Goal: Task Accomplishment & Management: Manage account settings

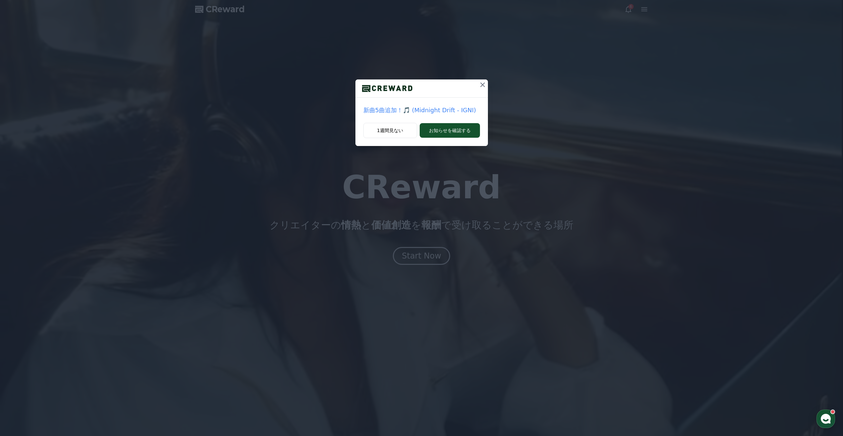
click at [482, 83] on icon at bounding box center [483, 85] width 8 height 8
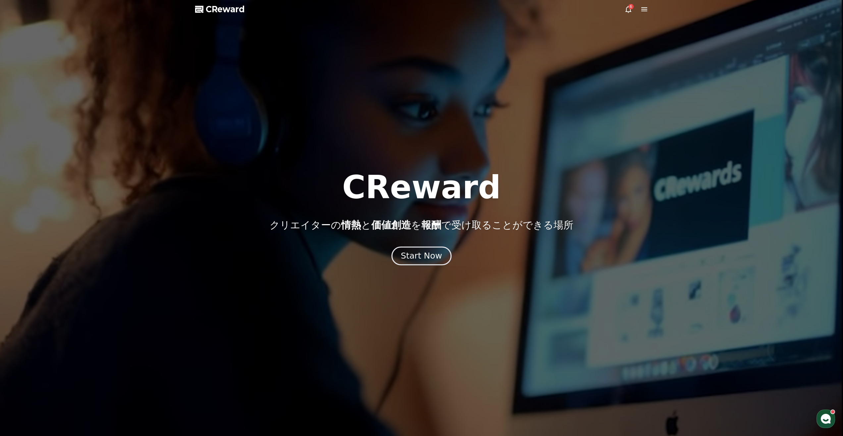
click at [418, 264] on button "Start Now" at bounding box center [421, 255] width 60 height 19
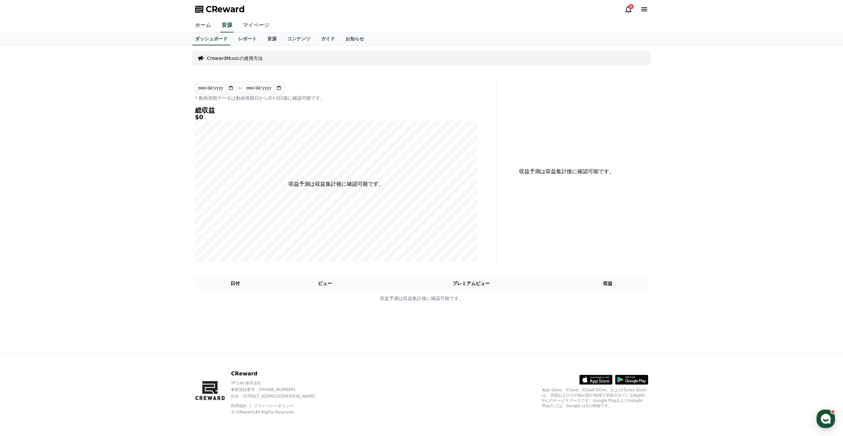
click at [246, 25] on link "マイページ" at bounding box center [255, 26] width 37 height 14
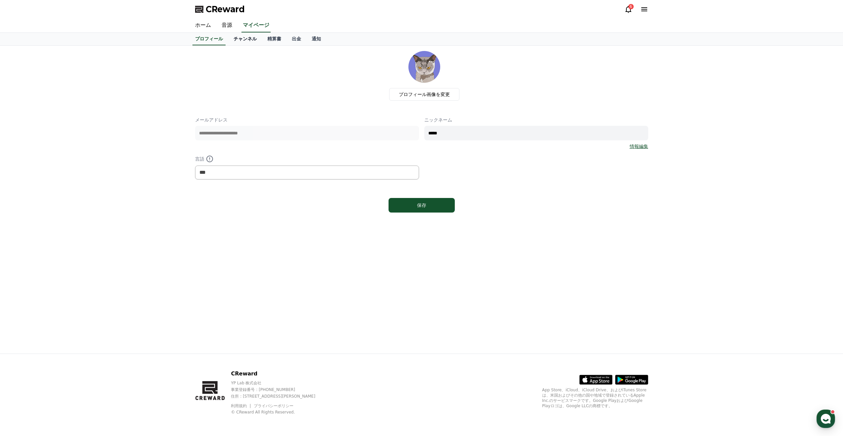
click at [244, 39] on link "チャンネル" at bounding box center [245, 39] width 34 height 13
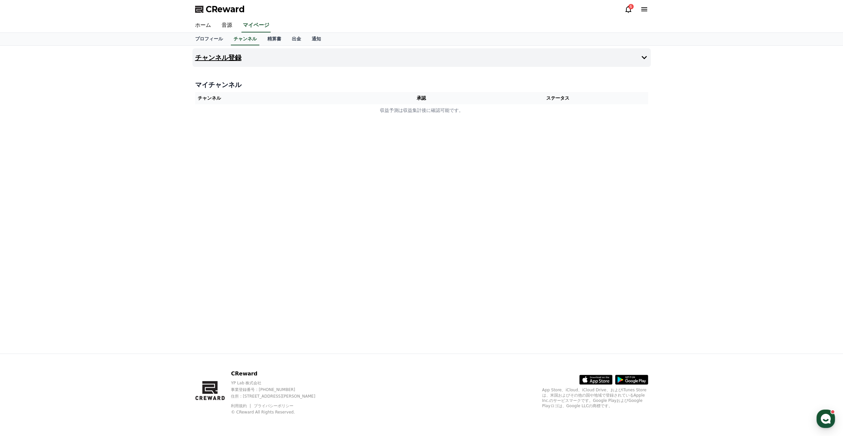
click at [229, 60] on h4 "チャンネル登録" at bounding box center [218, 57] width 46 height 7
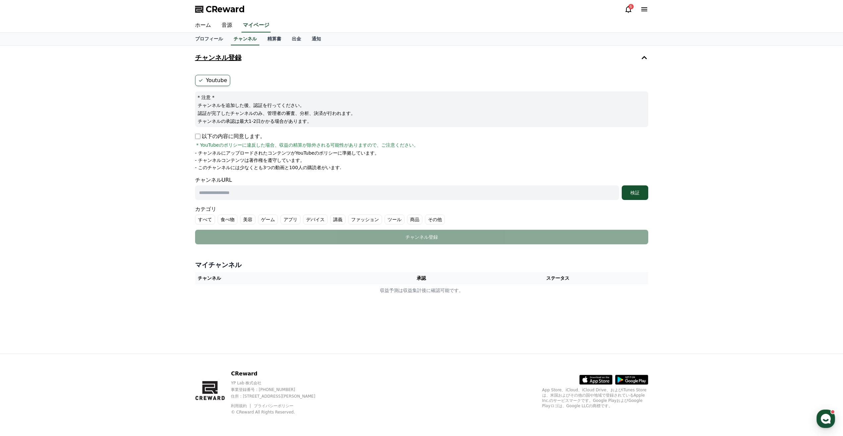
click at [644, 59] on icon at bounding box center [644, 58] width 8 height 8
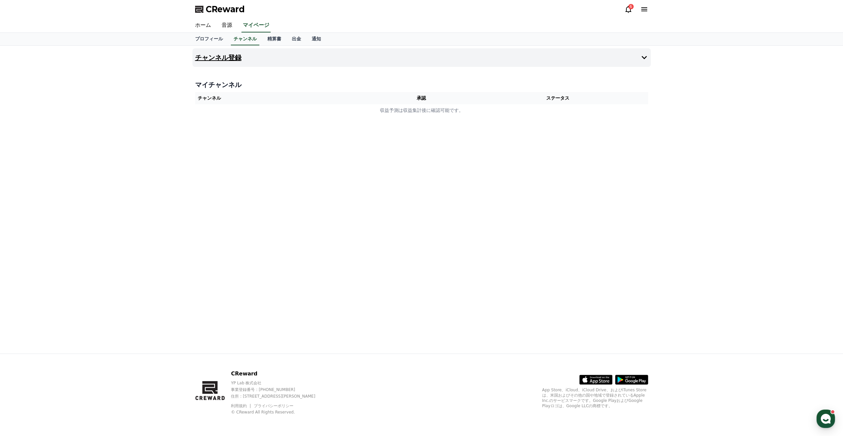
click at [217, 58] on h4 "チャンネル登録" at bounding box center [218, 57] width 46 height 7
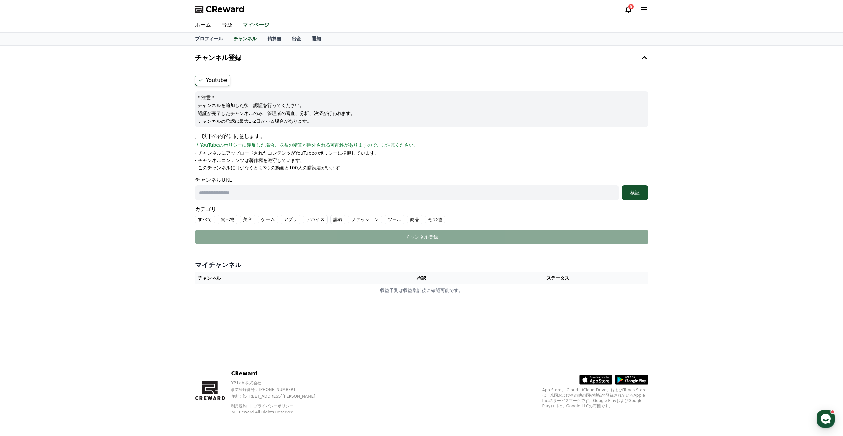
click at [254, 83] on ul "Youtube" at bounding box center [421, 80] width 453 height 11
click at [224, 26] on link "音源" at bounding box center [226, 26] width 21 height 14
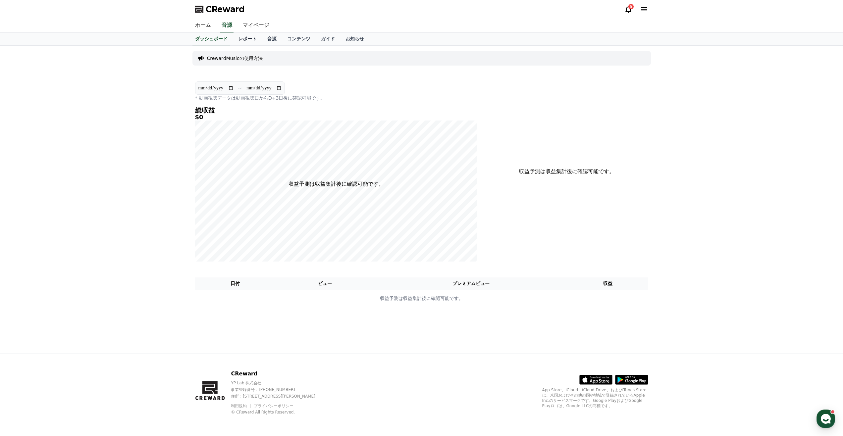
click at [234, 38] on link "レポート" at bounding box center [247, 39] width 29 height 13
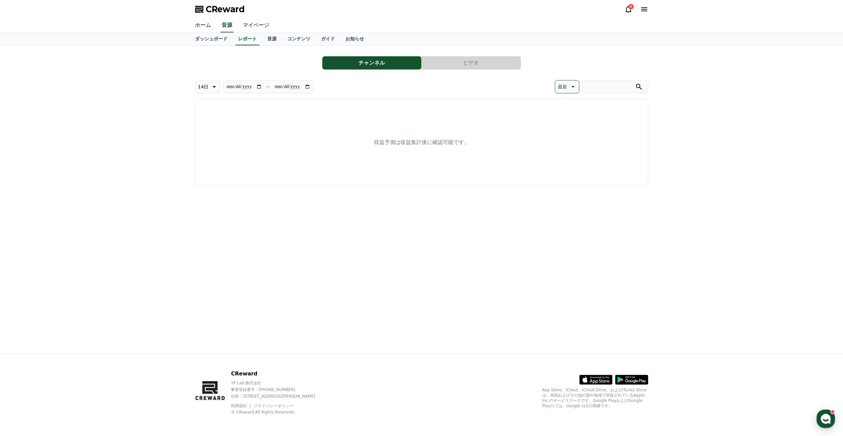
click at [454, 61] on button "ビデオ" at bounding box center [471, 62] width 99 height 13
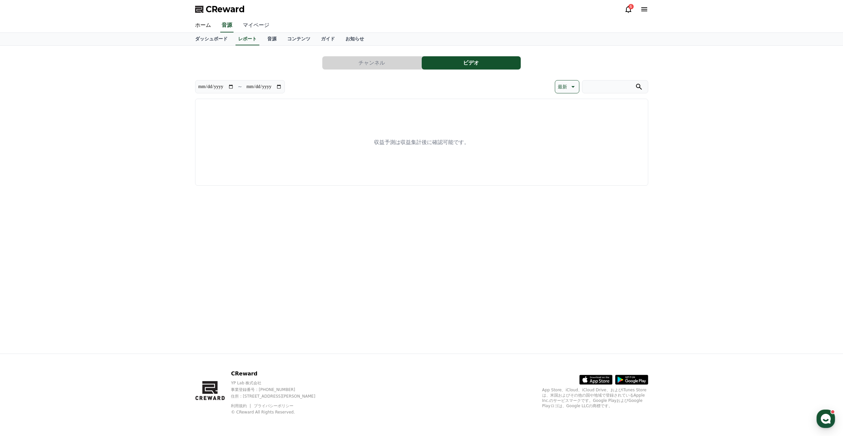
click at [254, 27] on link "マイページ" at bounding box center [255, 26] width 37 height 14
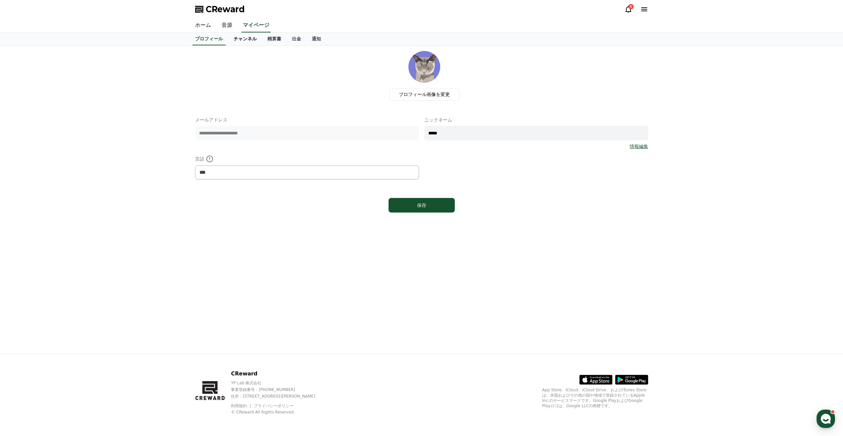
click at [241, 41] on link "チャンネル" at bounding box center [245, 39] width 34 height 13
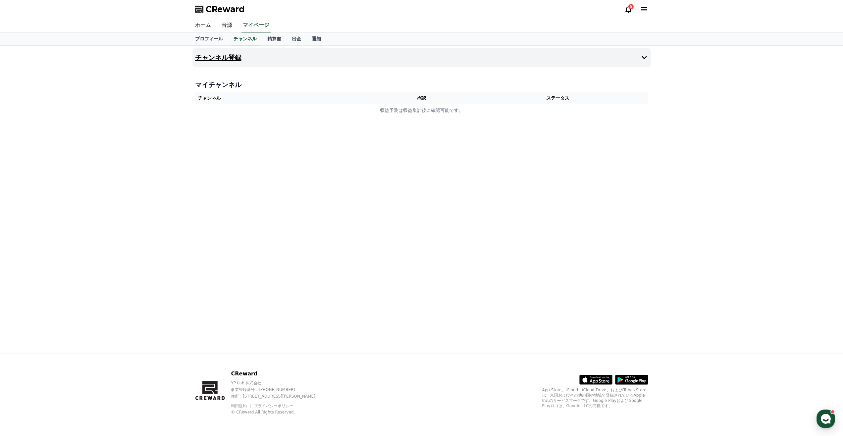
click at [226, 58] on h4 "チャンネル登録" at bounding box center [218, 57] width 46 height 7
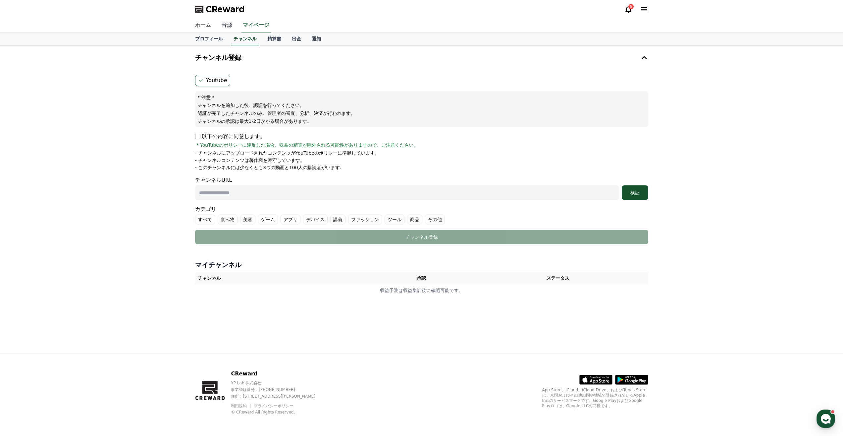
click at [221, 26] on link "音源" at bounding box center [226, 26] width 21 height 14
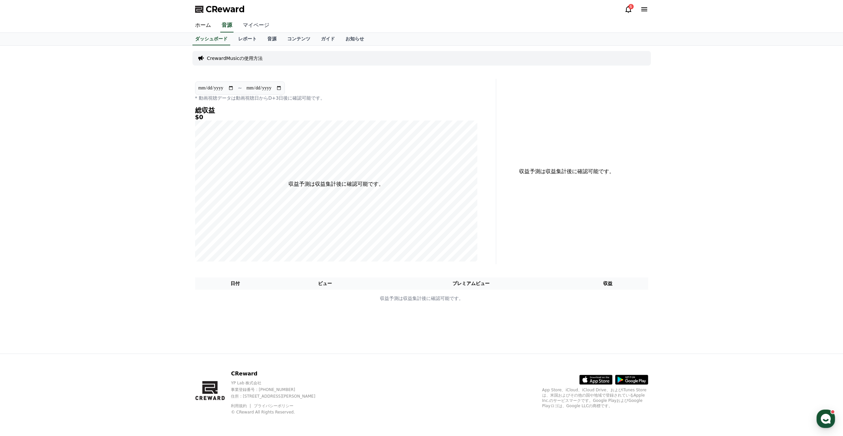
click at [254, 27] on link "マイページ" at bounding box center [255, 26] width 37 height 14
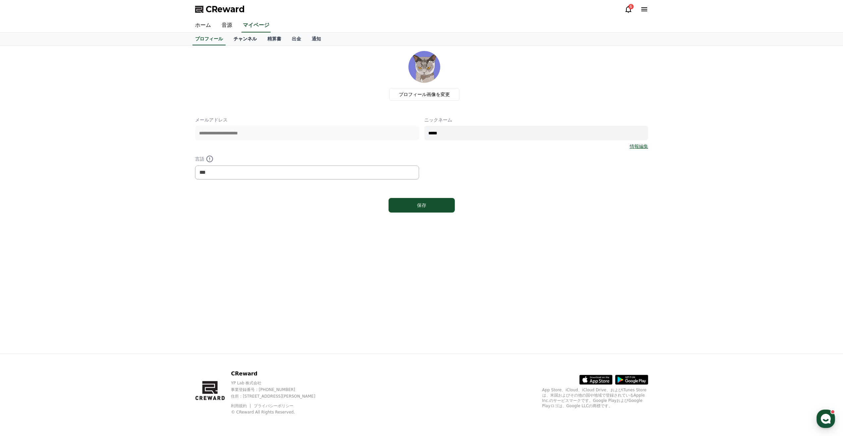
click at [236, 39] on link "チャンネル" at bounding box center [245, 39] width 34 height 13
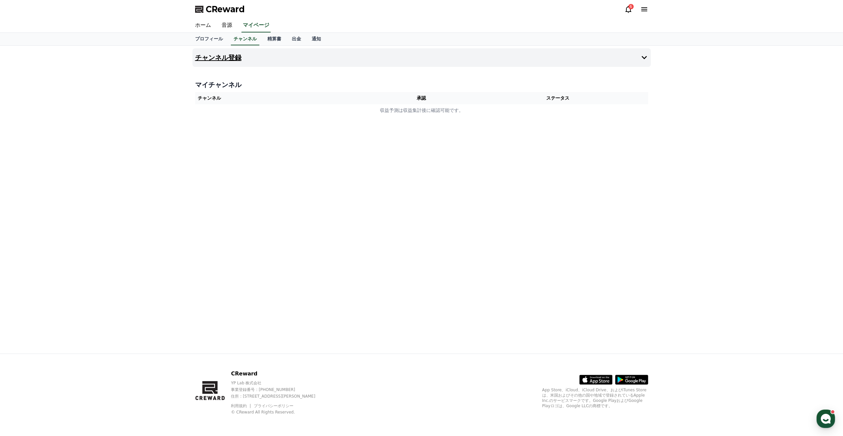
click at [642, 60] on icon at bounding box center [644, 58] width 8 height 8
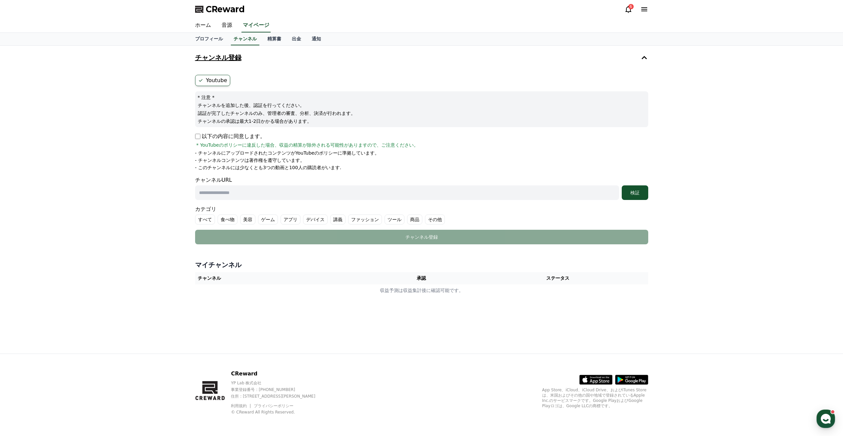
click at [229, 57] on h4 "チャンネル登録" at bounding box center [218, 57] width 46 height 7
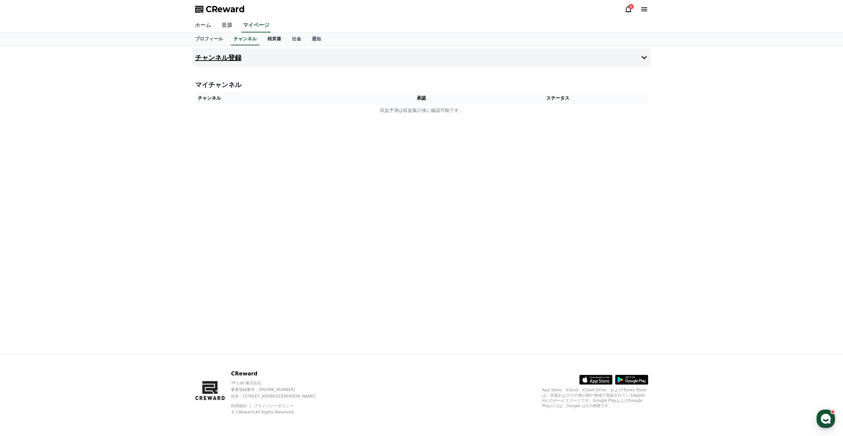
click at [229, 57] on h4 "チャンネル登録" at bounding box center [218, 57] width 46 height 7
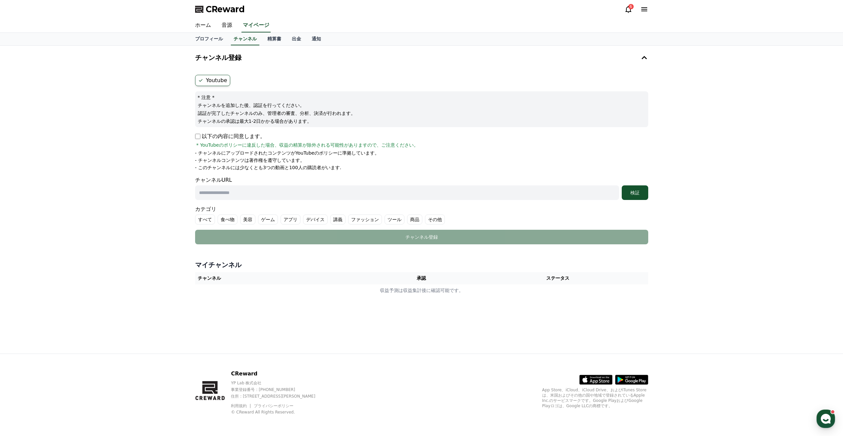
click at [200, 82] on icon at bounding box center [200, 80] width 5 height 5
click at [214, 79] on label "Youtube" at bounding box center [212, 80] width 35 height 11
click at [629, 10] on icon at bounding box center [628, 9] width 8 height 8
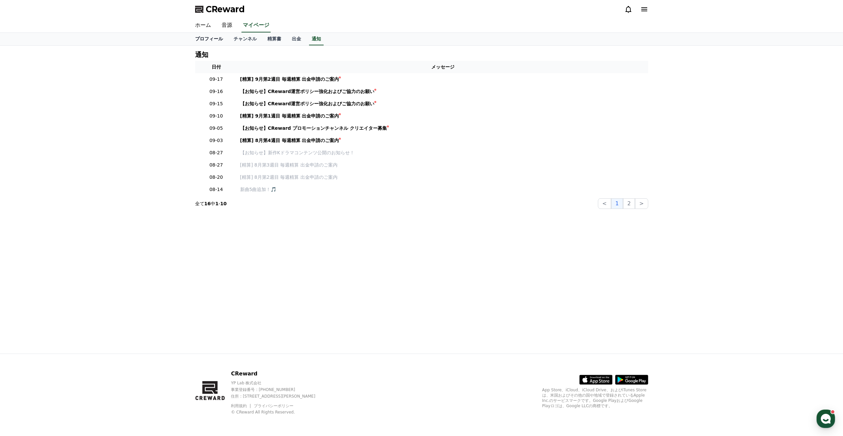
click at [214, 40] on link "プロフィール" at bounding box center [209, 39] width 38 height 13
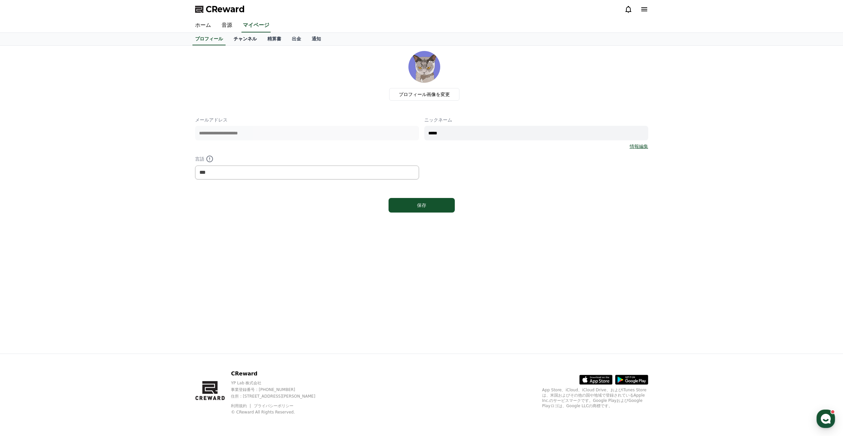
click at [233, 40] on link "チャンネル" at bounding box center [245, 39] width 34 height 13
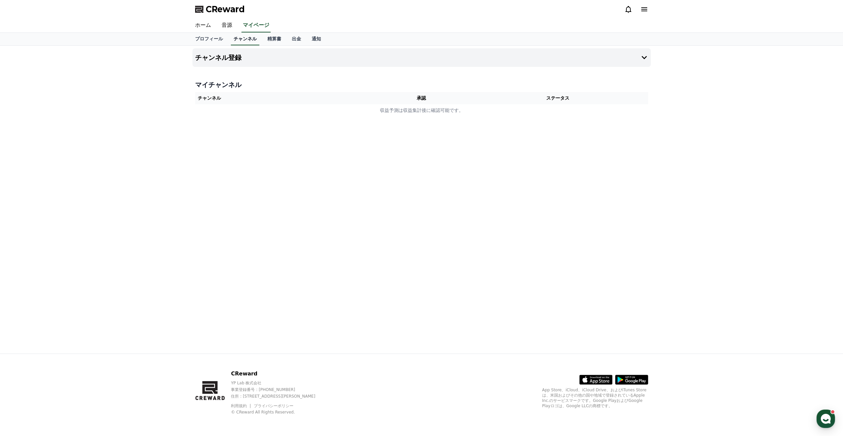
click at [234, 37] on link "チャンネル" at bounding box center [245, 39] width 28 height 13
click at [220, 55] on h4 "チャンネル登録" at bounding box center [218, 57] width 46 height 7
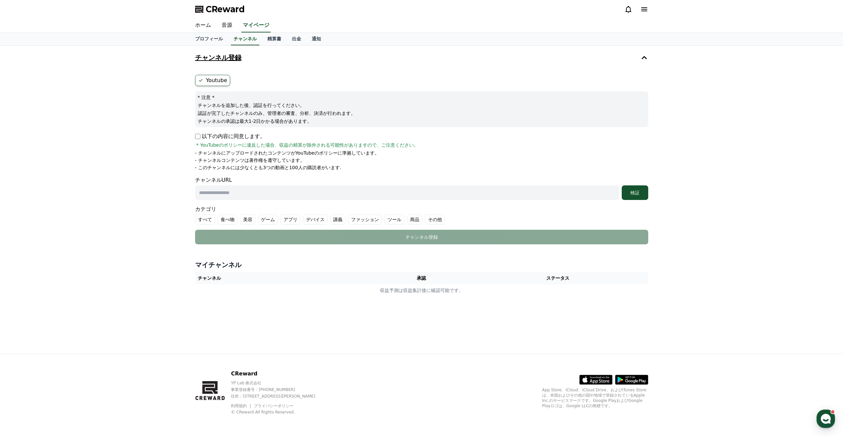
click at [216, 63] on button "チャンネル登録" at bounding box center [421, 57] width 458 height 19
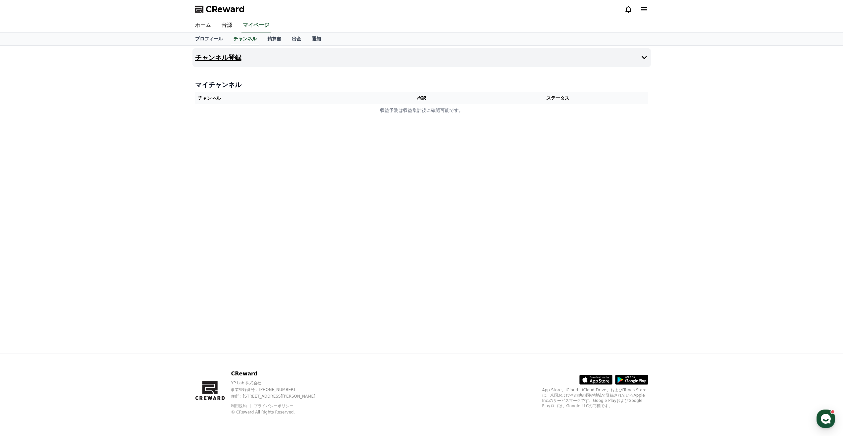
click at [216, 63] on button "チャンネル登録" at bounding box center [421, 57] width 458 height 19
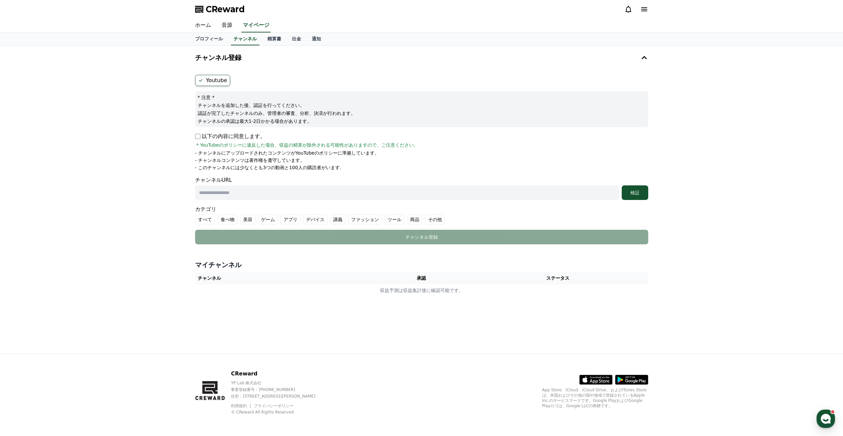
click at [214, 81] on label "Youtube" at bounding box center [212, 80] width 35 height 11
click at [199, 134] on p "以下の内容に同意します。" at bounding box center [230, 136] width 70 height 8
click at [221, 80] on label "Youtube" at bounding box center [212, 80] width 35 height 11
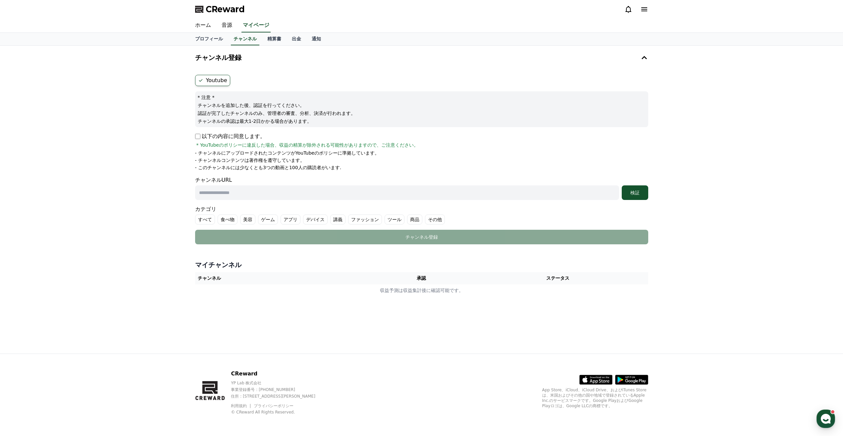
click at [221, 80] on label "Youtube" at bounding box center [212, 80] width 35 height 11
click at [223, 81] on label "Youtube" at bounding box center [212, 80] width 35 height 11
drag, startPoint x: 223, startPoint y: 81, endPoint x: 198, endPoint y: 81, distance: 24.8
click at [198, 81] on icon at bounding box center [200, 80] width 5 height 5
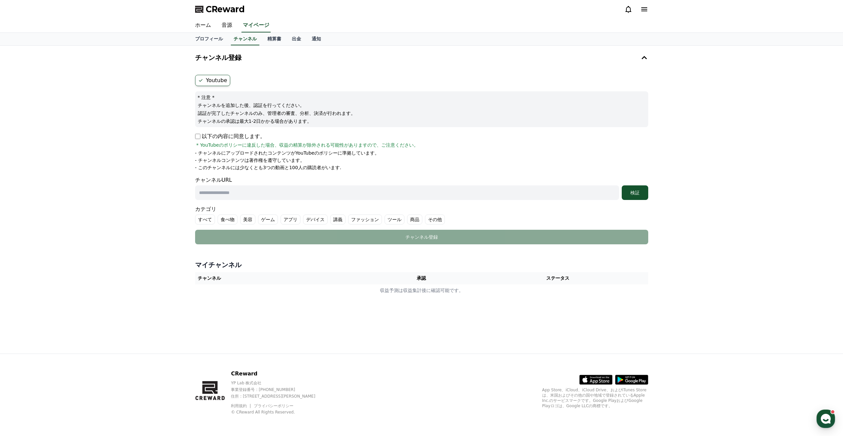
click at [200, 81] on icon at bounding box center [201, 80] width 4 height 3
click at [216, 81] on label "Youtube" at bounding box center [212, 80] width 35 height 11
drag, startPoint x: 216, startPoint y: 81, endPoint x: 174, endPoint y: 116, distance: 54.3
click at [174, 116] on div "チャンネル登録 Youtube * 注意 * チャンネルを追加した後、認証を行ってください。 認証が完了したチャンネルのみ、管理者の審査、分析、決済が行われま…" at bounding box center [421, 200] width 843 height 308
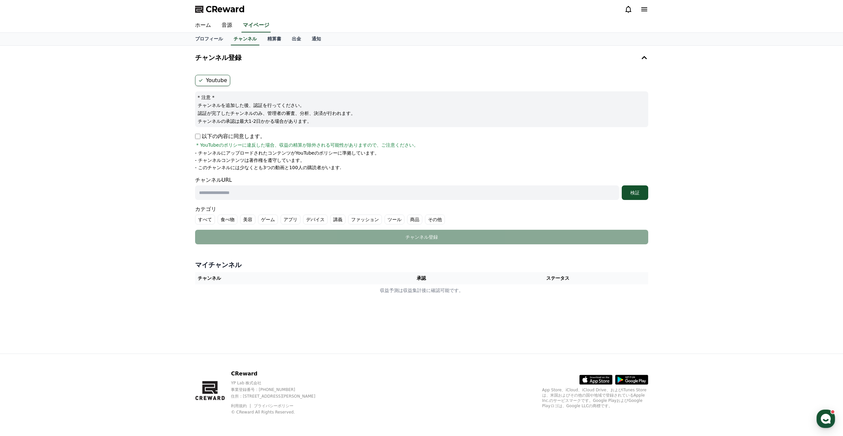
click at [210, 82] on label "Youtube" at bounding box center [212, 80] width 35 height 11
click at [203, 82] on icon at bounding box center [200, 80] width 5 height 5
click at [201, 81] on icon at bounding box center [201, 80] width 4 height 3
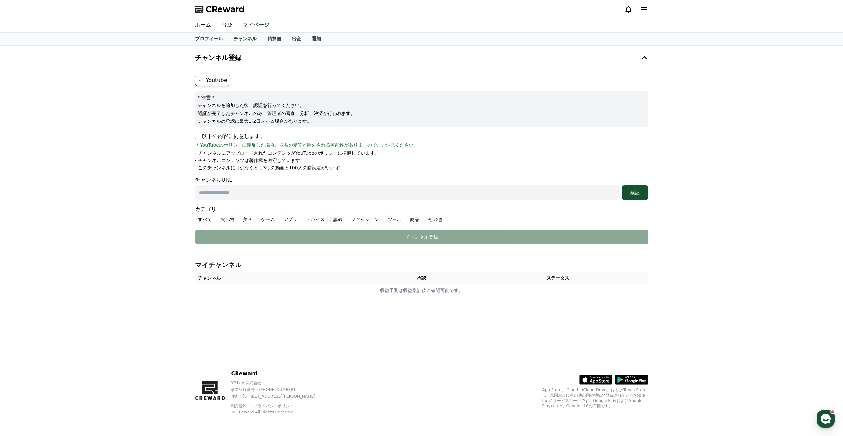
click at [201, 81] on icon at bounding box center [201, 80] width 4 height 3
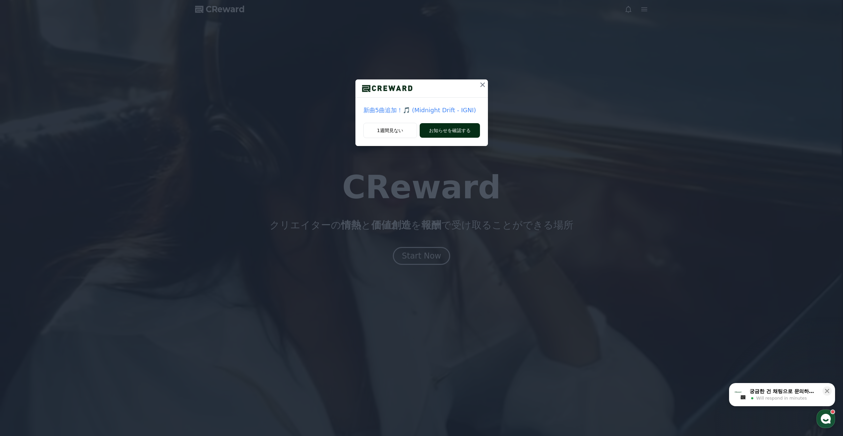
click at [439, 134] on button "お知らせを確認する" at bounding box center [450, 130] width 60 height 15
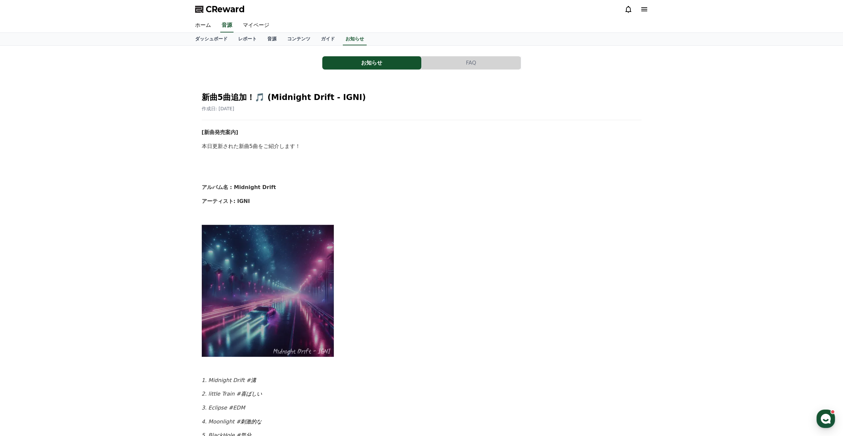
click at [451, 61] on button "FAQ" at bounding box center [471, 62] width 99 height 13
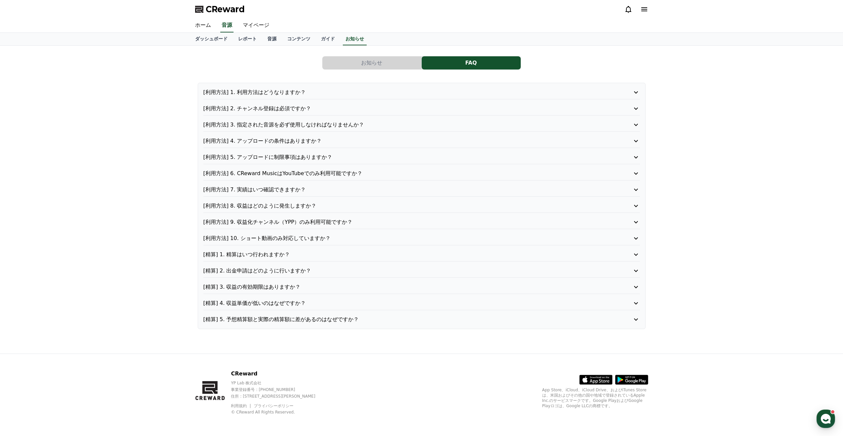
click at [636, 111] on icon at bounding box center [636, 109] width 8 height 8
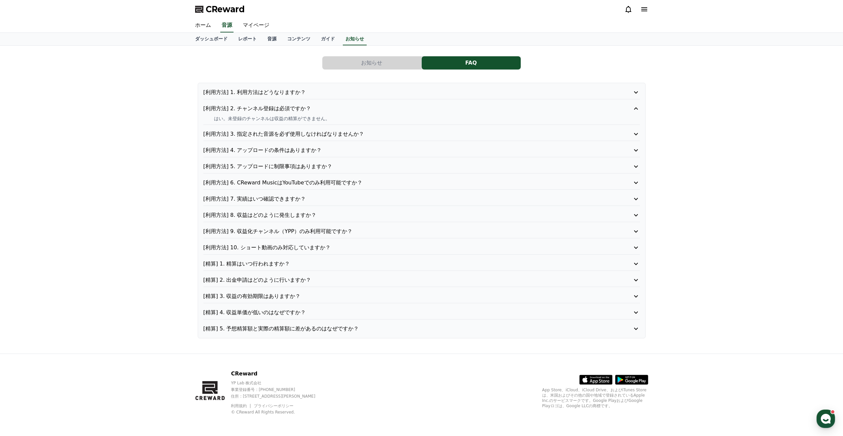
click at [636, 111] on icon at bounding box center [636, 109] width 8 height 8
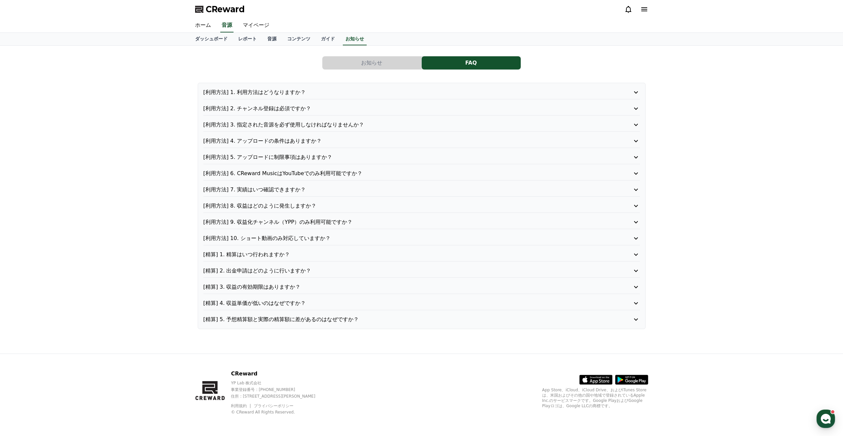
click at [635, 144] on icon at bounding box center [636, 141] width 8 height 8
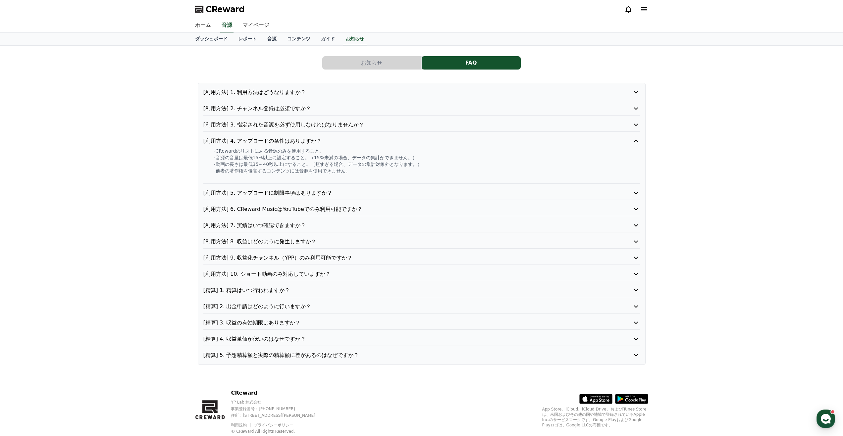
click at [635, 144] on icon at bounding box center [636, 141] width 8 height 8
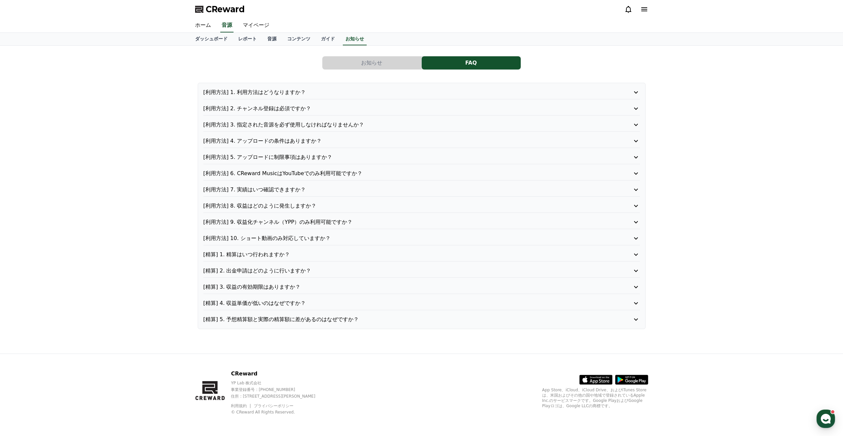
click at [639, 172] on icon at bounding box center [636, 174] width 8 height 8
